Goal: Task Accomplishment & Management: Complete application form

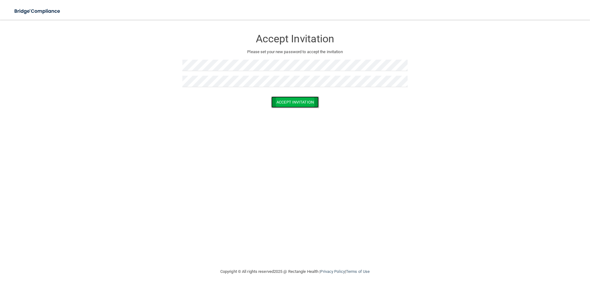
click at [297, 103] on button "Accept Invitation" at bounding box center [295, 101] width 48 height 11
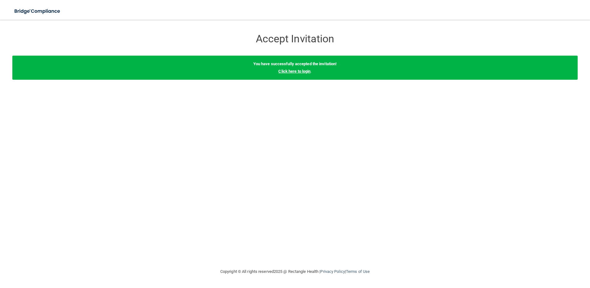
click at [300, 72] on link "Click here to login" at bounding box center [294, 71] width 32 height 5
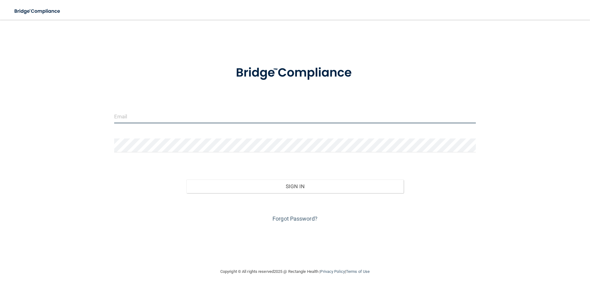
click at [130, 118] on input "email" at bounding box center [295, 116] width 362 height 14
type input "[EMAIL_ADDRESS][DOMAIN_NAME]"
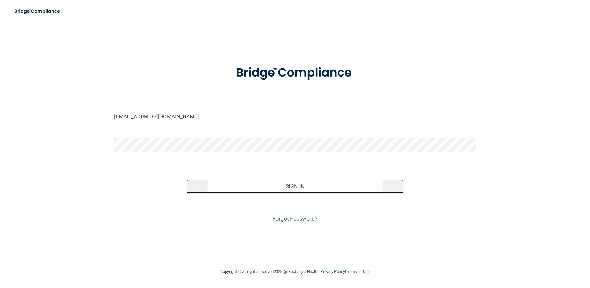
click at [297, 186] on button "Sign In" at bounding box center [294, 186] width 217 height 14
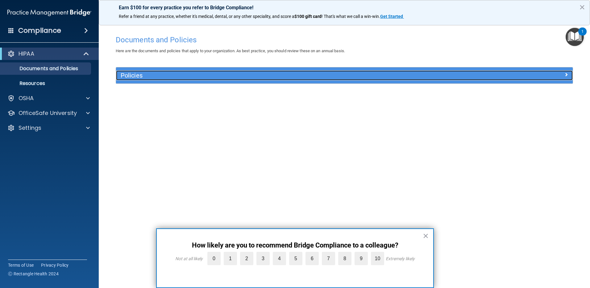
click at [567, 73] on span at bounding box center [566, 74] width 4 height 7
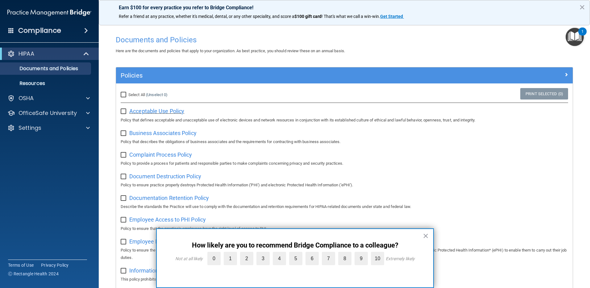
click at [161, 112] on span "Acceptable Use Policy" at bounding box center [156, 111] width 55 height 6
